Goal: Check status: Check status

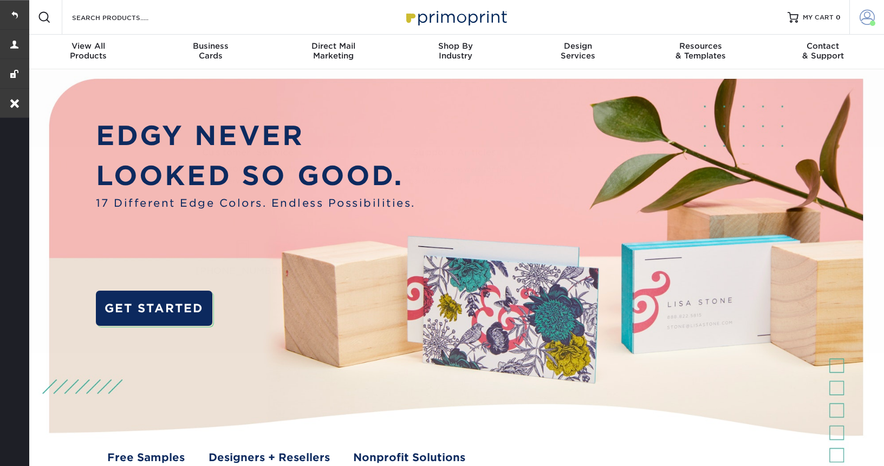
click at [869, 24] on span at bounding box center [866, 17] width 15 height 15
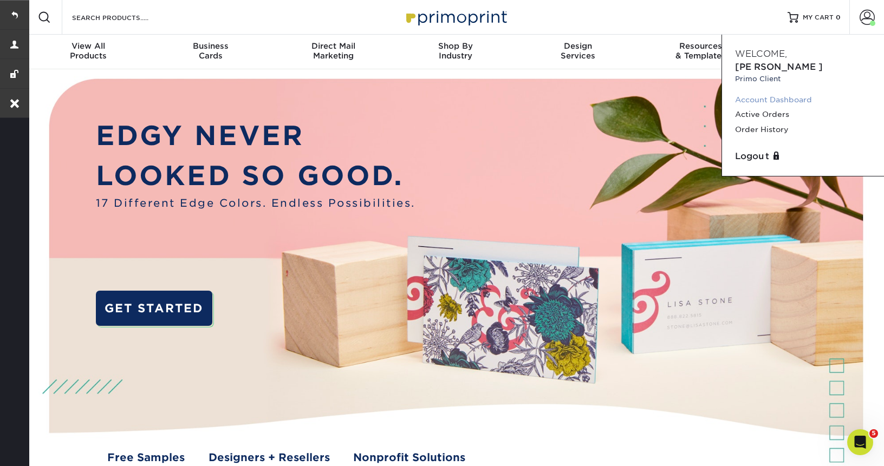
click at [762, 93] on link "Account Dashboard" at bounding box center [803, 100] width 136 height 15
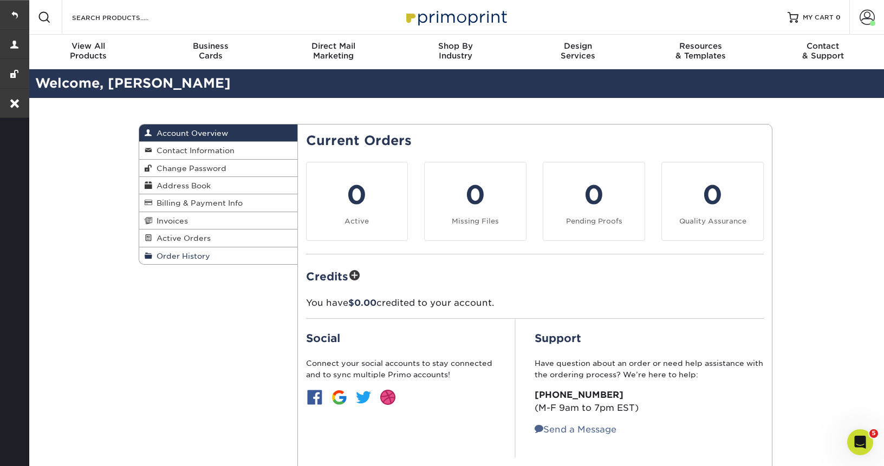
click at [172, 260] on span "Order History" at bounding box center [181, 256] width 58 height 9
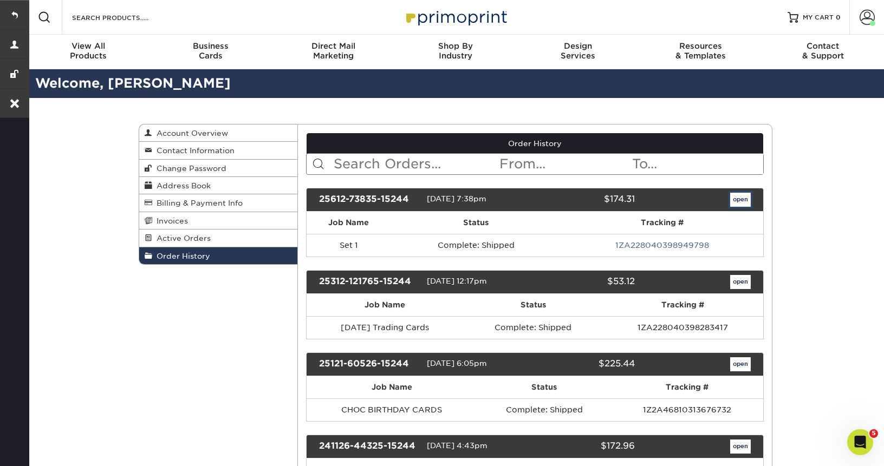
click at [742, 199] on link "open" at bounding box center [740, 200] width 21 height 14
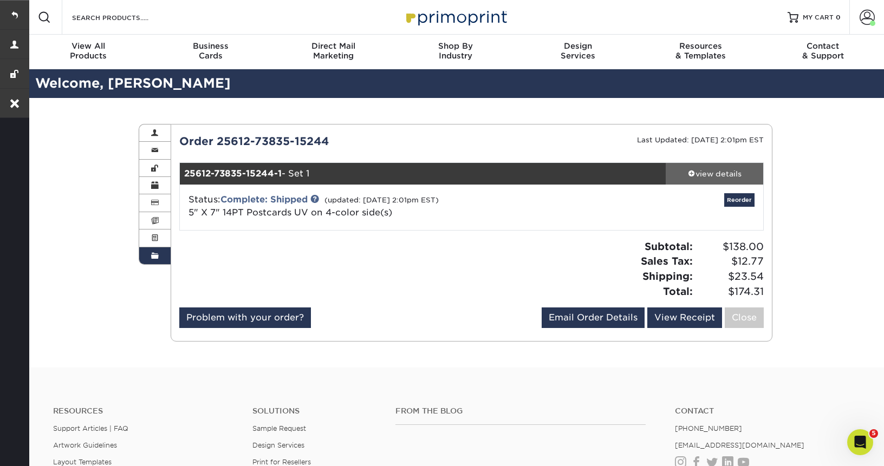
click at [712, 175] on div "view details" at bounding box center [714, 173] width 97 height 11
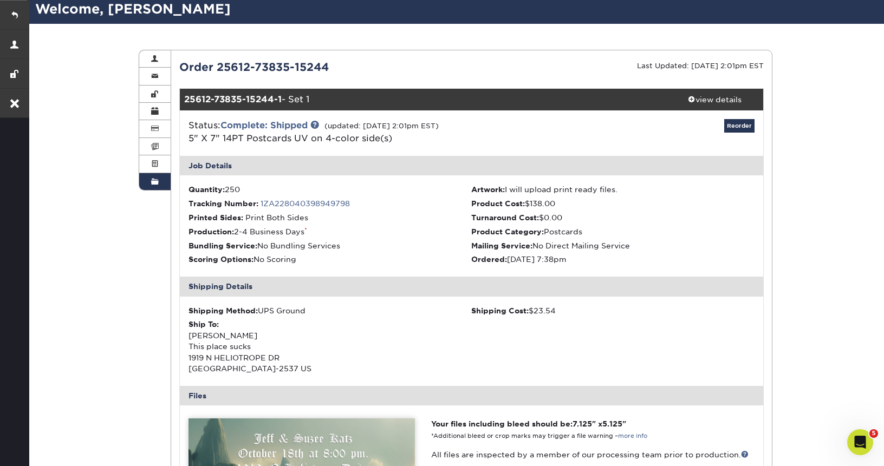
scroll to position [71, 0]
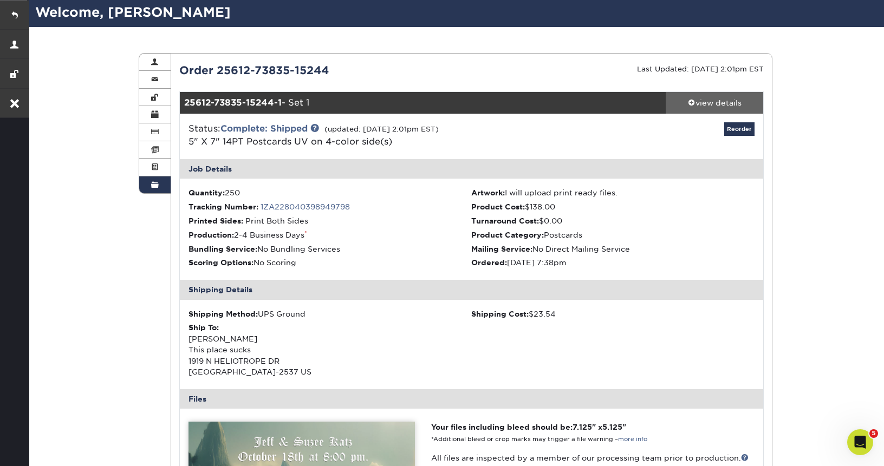
click at [694, 102] on div "view details" at bounding box center [714, 102] width 97 height 11
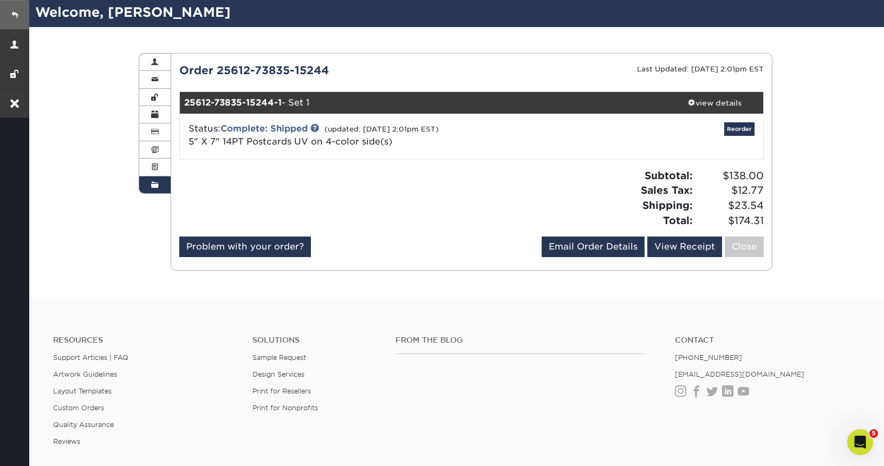
click at [19, 18] on link at bounding box center [14, 14] width 29 height 29
